Goal: Task Accomplishment & Management: Complete application form

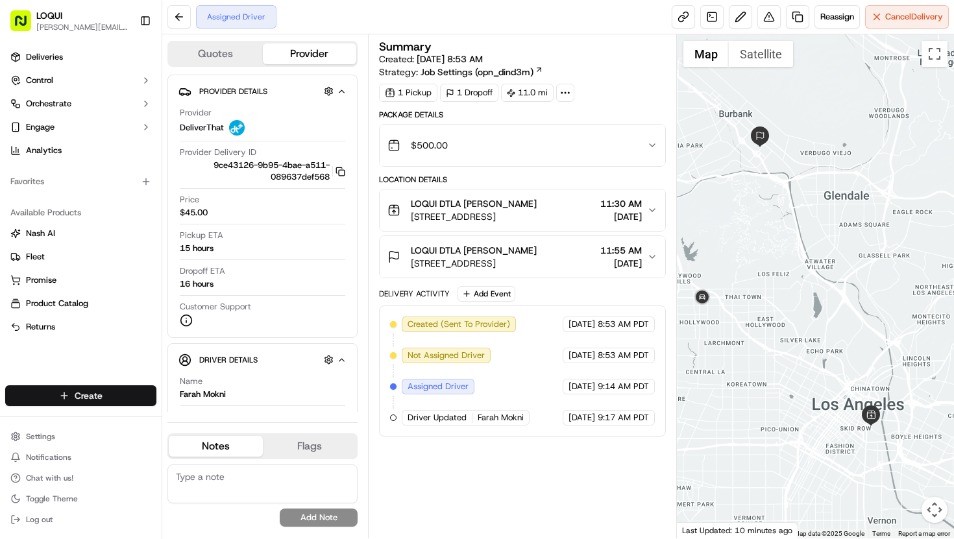
click at [99, 391] on html "LOQUI [PERSON_NAME][EMAIL_ADDRESS][DOMAIN_NAME] Toggle Sidebar Deliveries Contr…" at bounding box center [477, 269] width 954 height 539
click at [214, 421] on link "Delivery" at bounding box center [234, 419] width 145 height 23
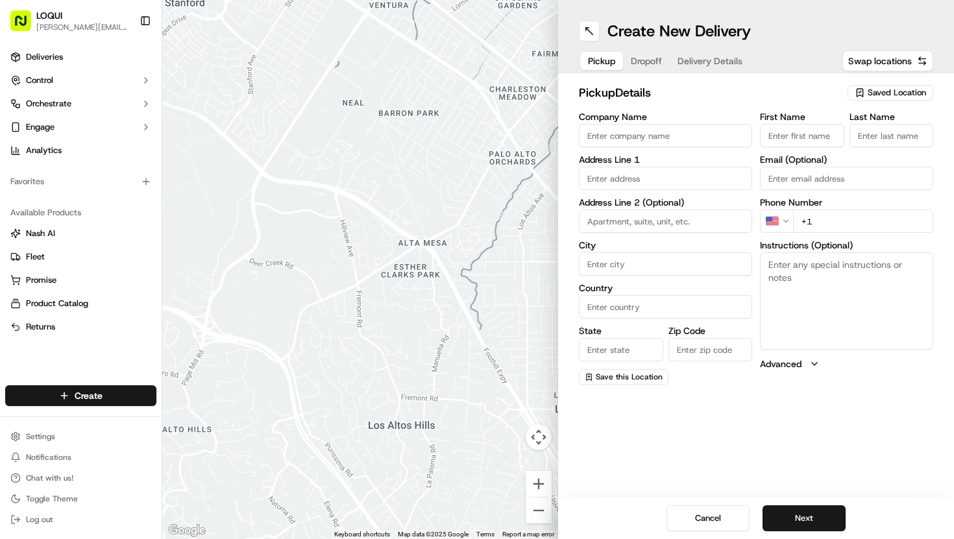
click at [878, 97] on span "Saved Location" at bounding box center [897, 93] width 58 height 12
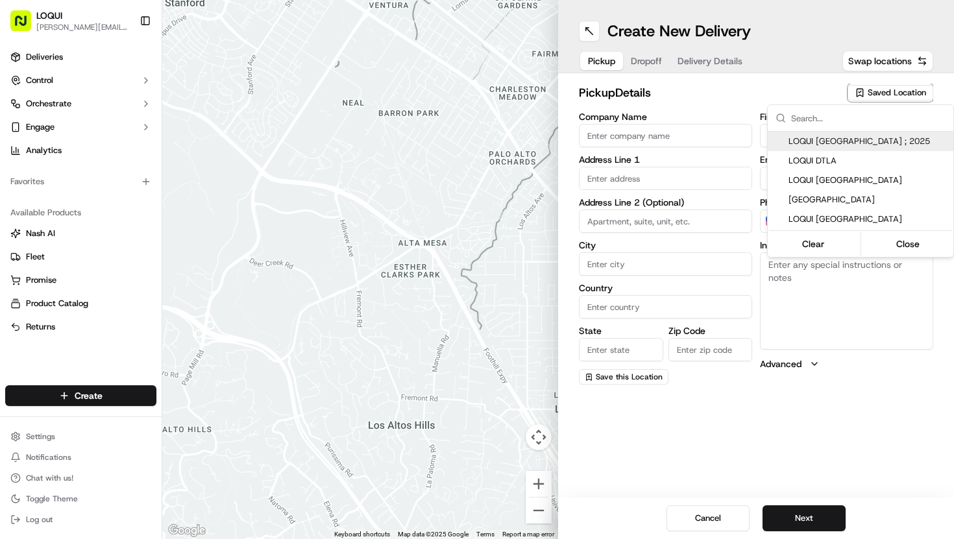
click at [849, 145] on span "LOQUI [GEOGRAPHIC_DATA] ; 2025" at bounding box center [868, 142] width 160 height 12
type input "LOQUI [GEOGRAPHIC_DATA] ; 2025"
type input "[STREET_ADDRESS][US_STATE]"
type input "#104"
type input "[GEOGRAPHIC_DATA]"
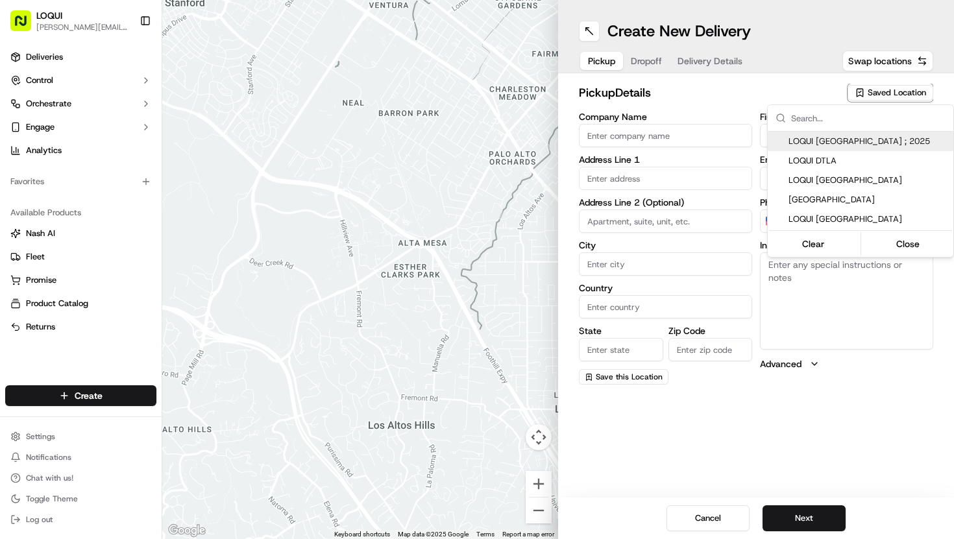
type input "US"
type input "CA"
type input "90232"
type input "[PERSON_NAME]"
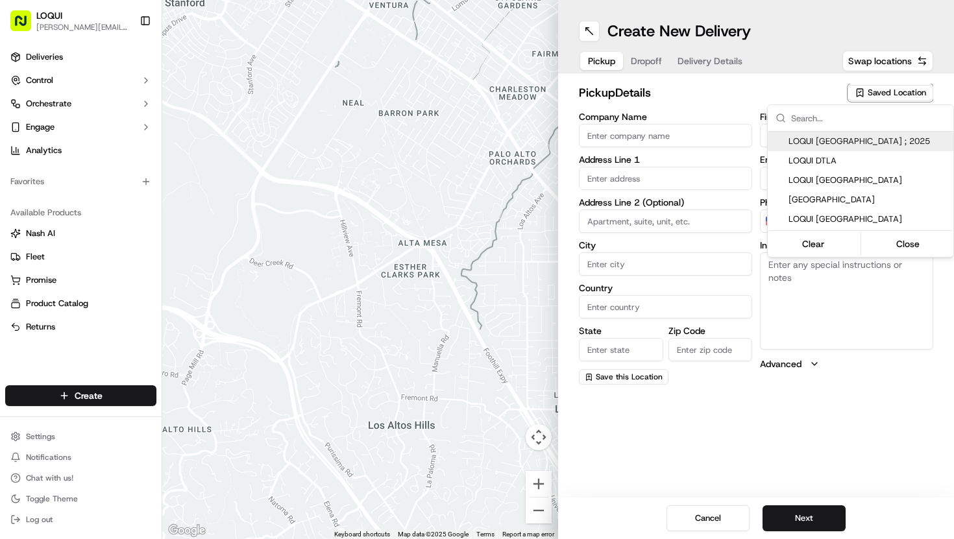
type input "[PERSON_NAME][EMAIL_ADDRESS][DOMAIN_NAME]"
type input "[PHONE_NUMBER]"
type textarea "Located within the PLATFORM development and next door to Blue Bottle Coffee. As…"
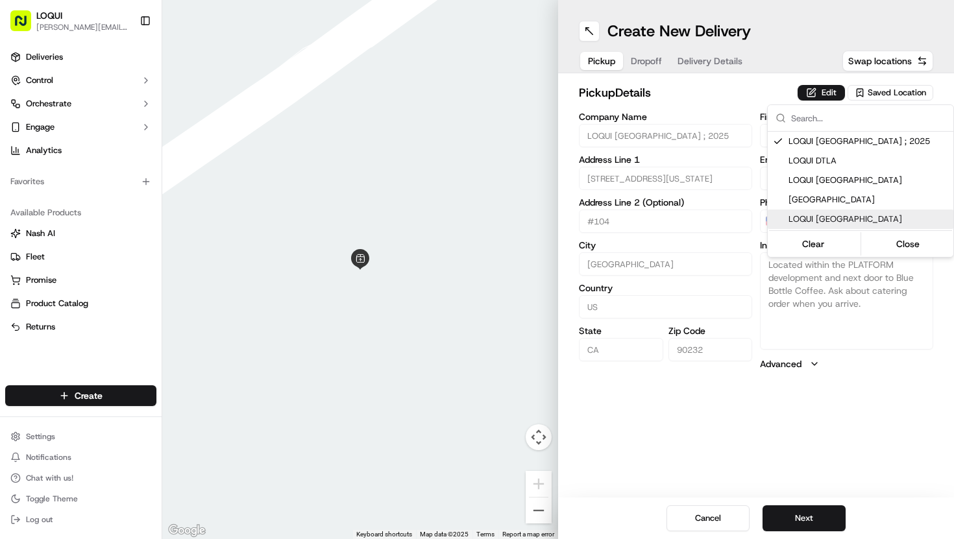
click at [710, 409] on html "LOQUI [PERSON_NAME][EMAIL_ADDRESS][DOMAIN_NAME] Toggle Sidebar Deliveries Contr…" at bounding box center [477, 269] width 954 height 539
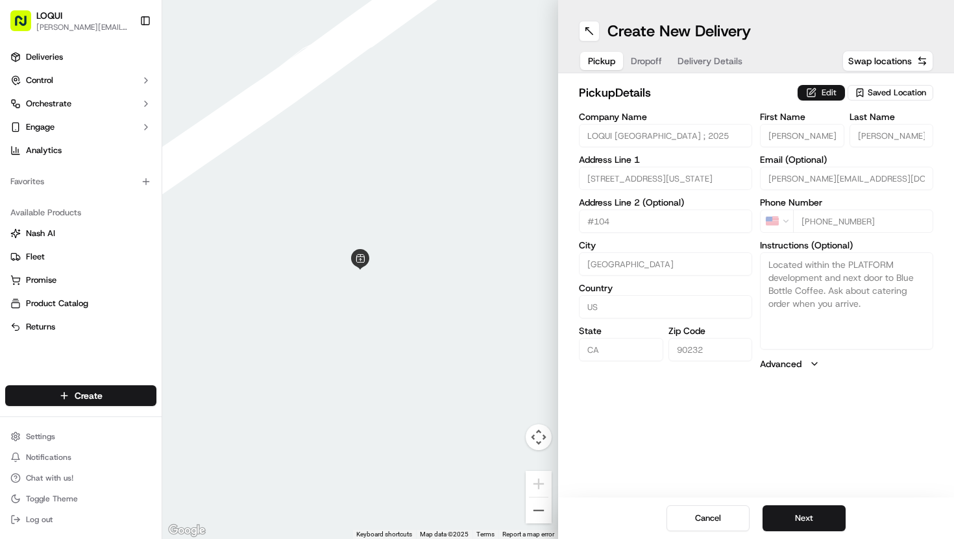
click at [817, 95] on button "Edit" at bounding box center [821, 93] width 47 height 16
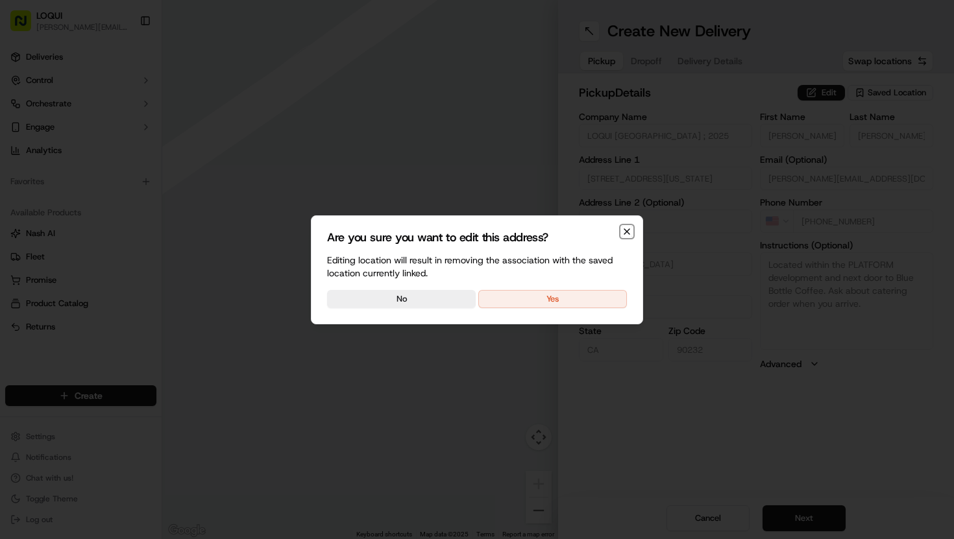
click at [627, 232] on icon "button" at bounding box center [627, 231] width 10 height 10
